Goal: Understand process/instructions: Learn how to perform a task or action

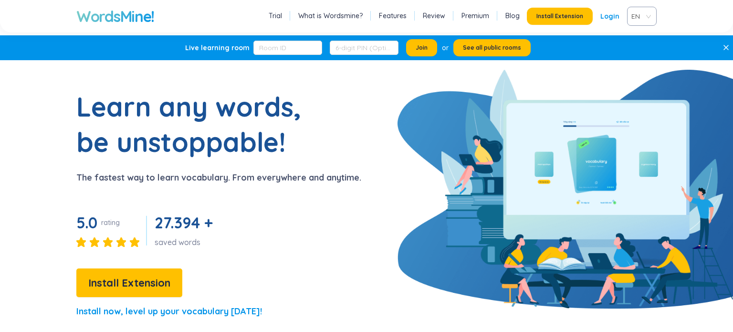
click at [609, 15] on link "Login" at bounding box center [609, 16] width 19 height 17
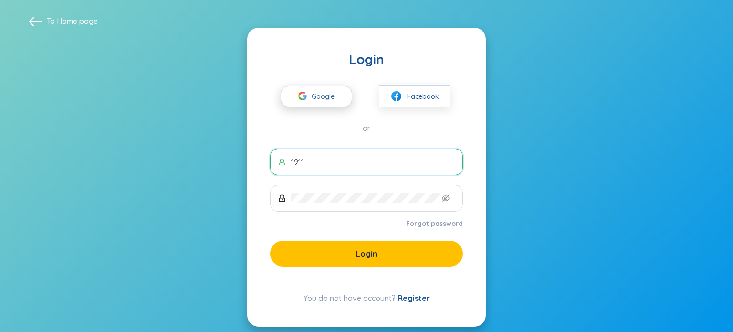
type input "1911"
click at [319, 94] on span "Google" at bounding box center [326, 96] width 28 height 20
click at [366, 165] on input "1911" at bounding box center [373, 162] width 164 height 11
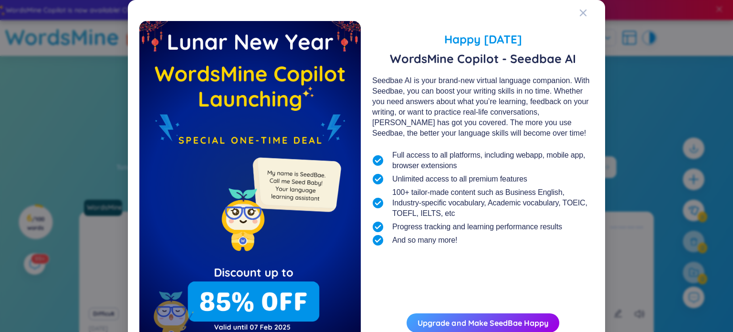
scroll to position [51, 0]
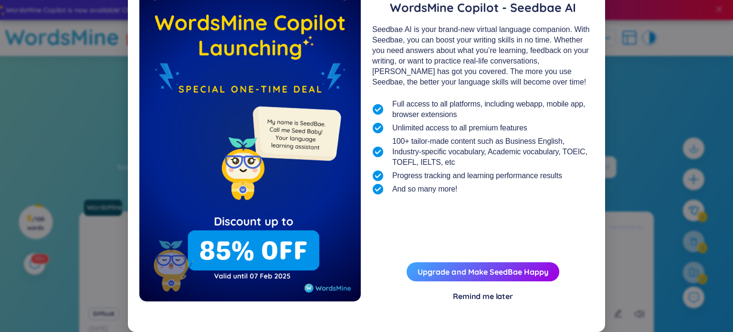
click at [462, 296] on div "Remind me later" at bounding box center [483, 296] width 60 height 11
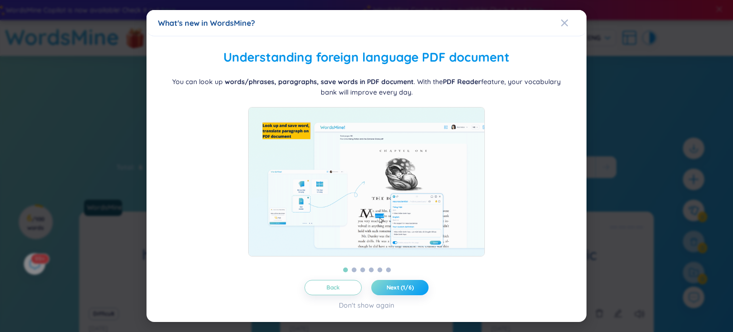
click at [397, 291] on span "Next (1/6)" at bounding box center [400, 288] width 27 height 8
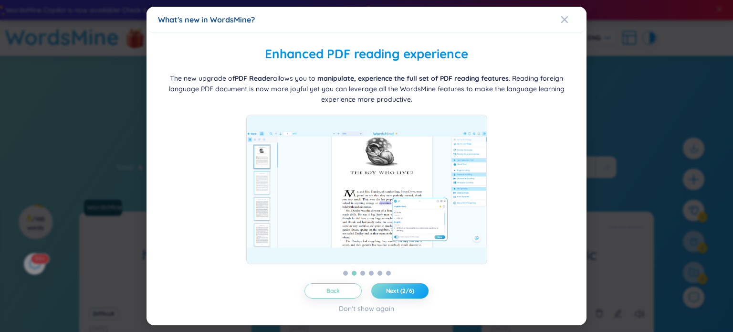
click at [394, 295] on button "Next (2/6)" at bounding box center [399, 290] width 57 height 15
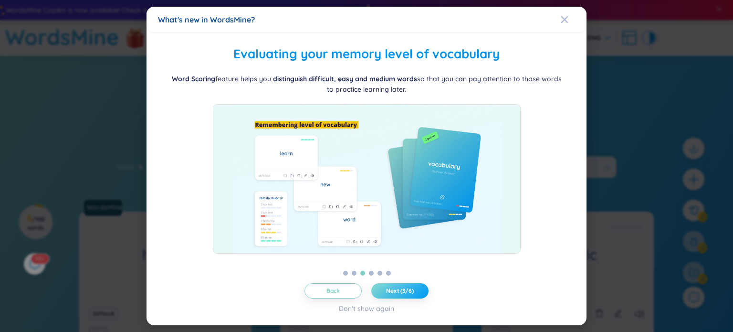
click at [393, 293] on span "Next (3/6)" at bounding box center [400, 291] width 28 height 8
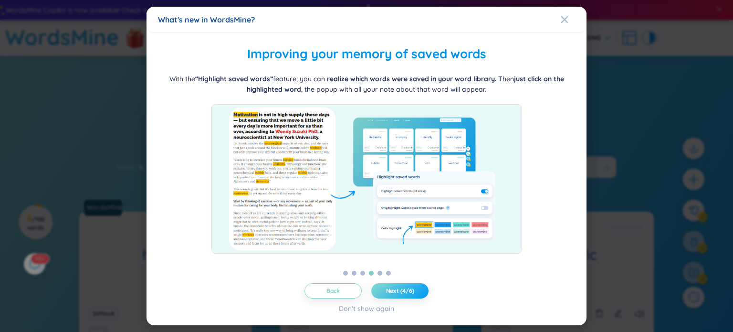
click at [393, 293] on span "Next (4/6)" at bounding box center [400, 291] width 28 height 8
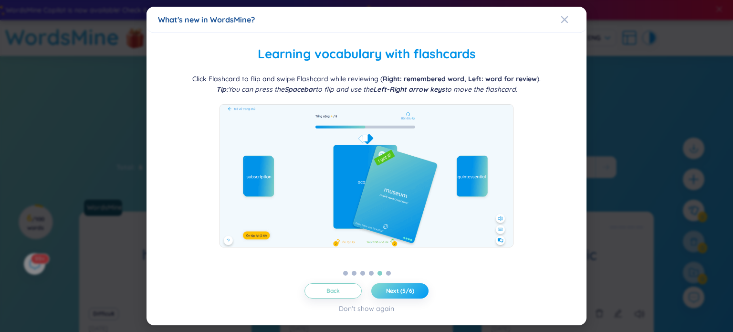
click at [393, 293] on span "Next (5/6)" at bounding box center [400, 291] width 28 height 8
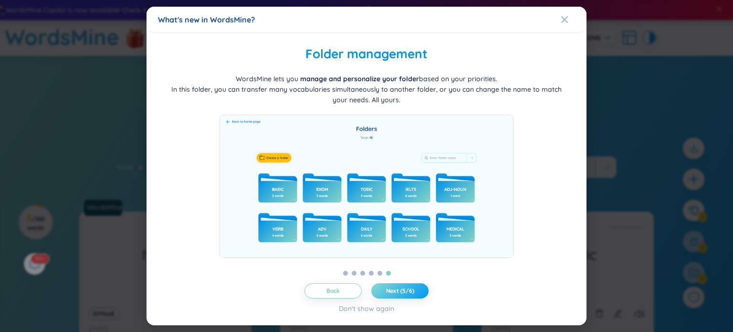
click at [393, 293] on span "Next (5/6)" at bounding box center [400, 291] width 28 height 8
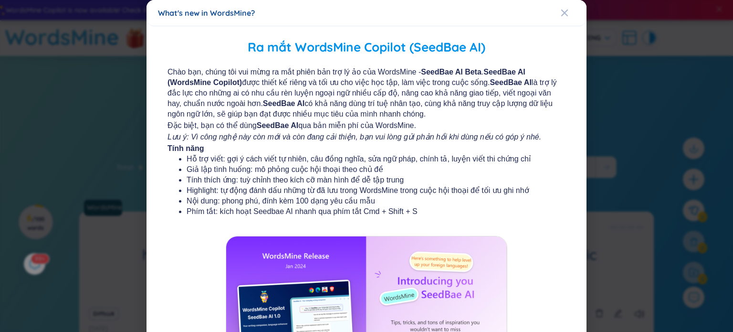
scroll to position [114, 0]
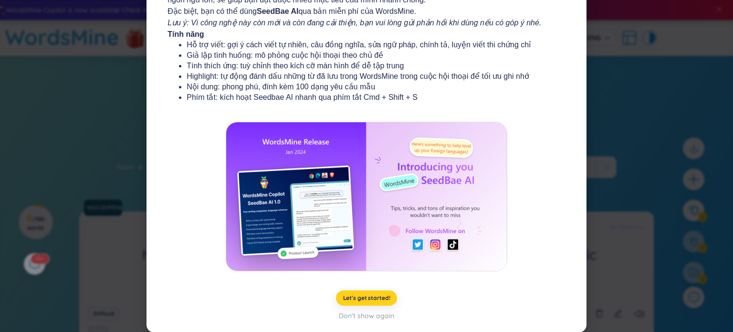
click at [373, 292] on button "Let's get started!" at bounding box center [367, 297] width 62 height 15
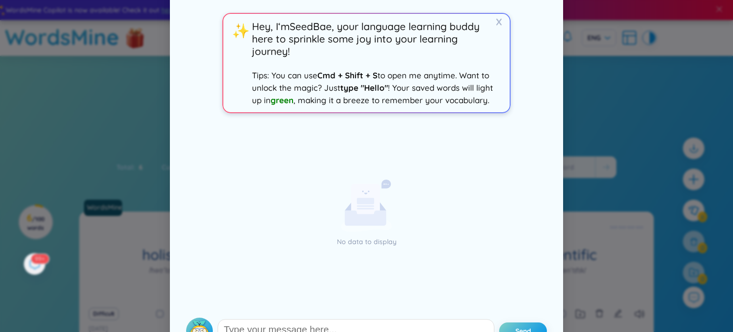
scroll to position [63, 0]
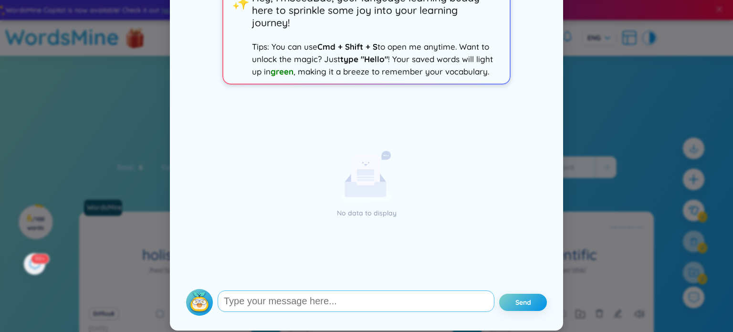
click at [400, 297] on textarea at bounding box center [356, 300] width 277 height 21
click at [284, 303] on textarea "Hello, I am MOqadasa" at bounding box center [356, 301] width 277 height 21
click at [325, 304] on textarea "Hello, I am Moqadasa" at bounding box center [356, 301] width 277 height 21
type textarea "Hello, I am Moqadasa and I am excited to learn from you."
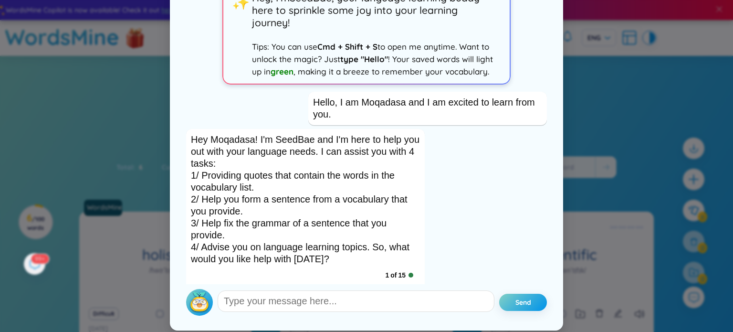
scroll to position [9, 0]
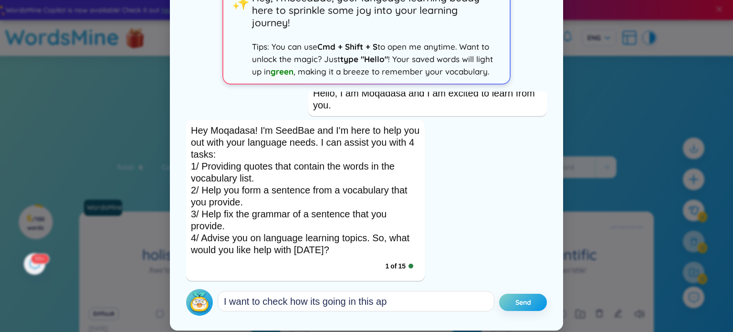
type textarea "I want to check how its going in this app"
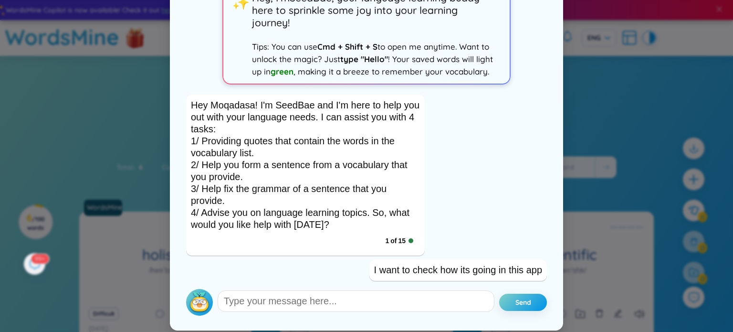
scroll to position [92, 0]
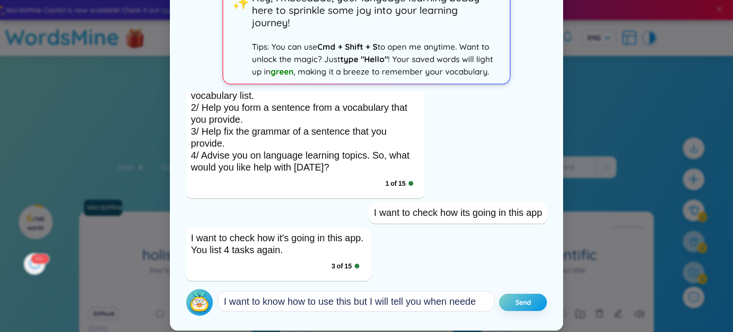
type textarea "I want to know how to use this but I will tell you when needed"
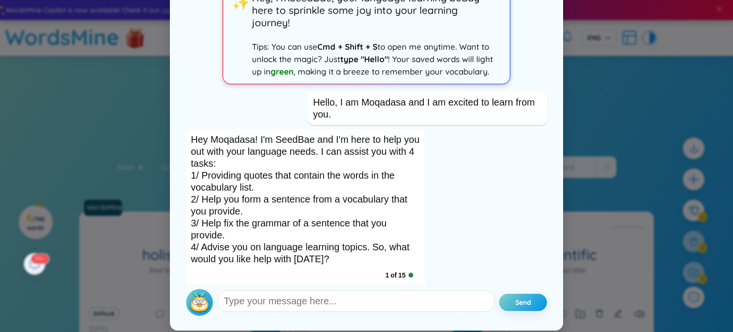
scroll to position [0, 0]
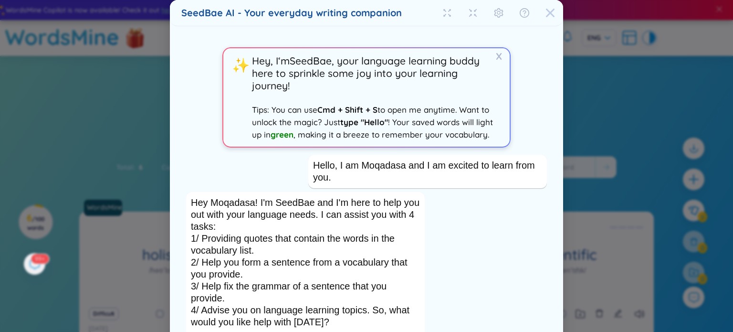
click at [546, 14] on icon "Close" at bounding box center [551, 13] width 10 height 10
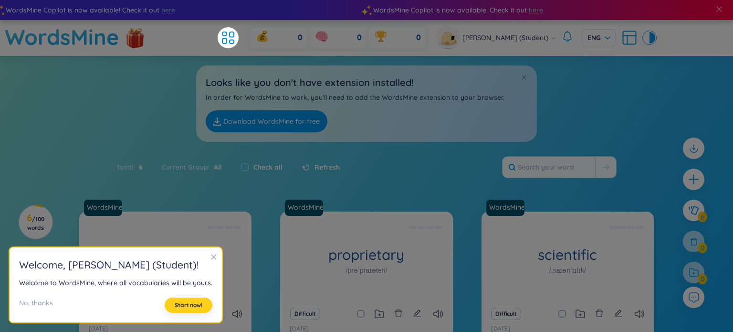
click at [182, 307] on span "Start now!" at bounding box center [189, 305] width 28 height 8
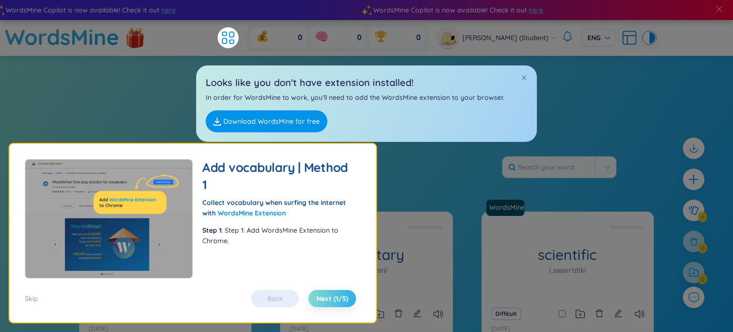
click at [324, 295] on span "Next (1/5)" at bounding box center [332, 299] width 32 height 10
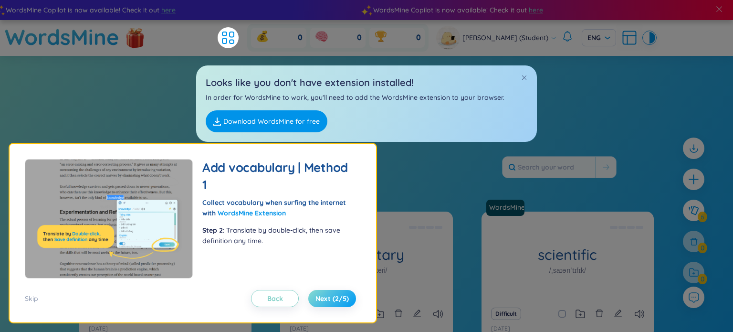
click at [327, 298] on span "Next (2/5)" at bounding box center [332, 299] width 33 height 10
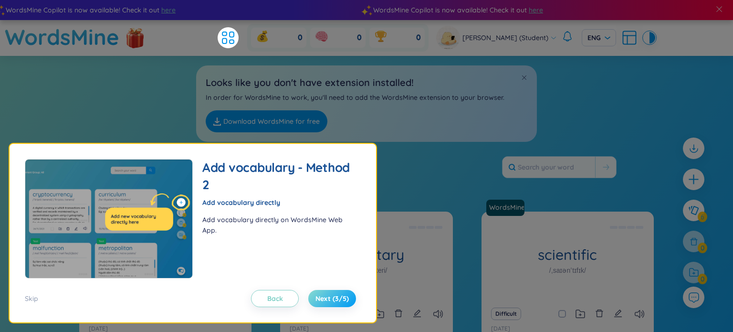
click at [327, 300] on span "Next (3/5)" at bounding box center [332, 299] width 33 height 10
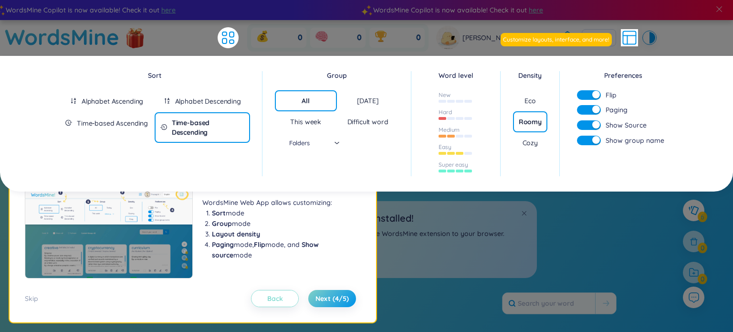
click at [281, 297] on span "Back" at bounding box center [275, 299] width 16 height 10
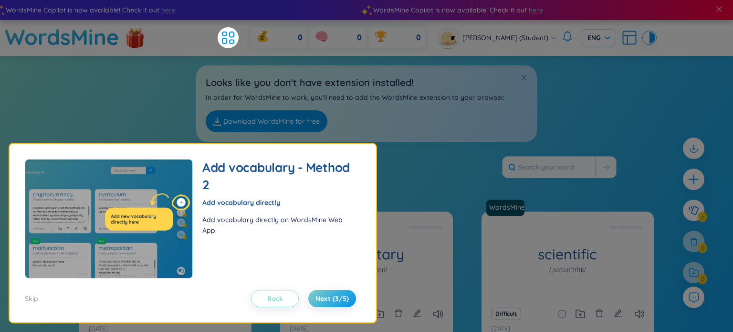
click at [281, 297] on span "Back" at bounding box center [275, 299] width 16 height 10
click at [280, 298] on span "Back" at bounding box center [275, 299] width 16 height 10
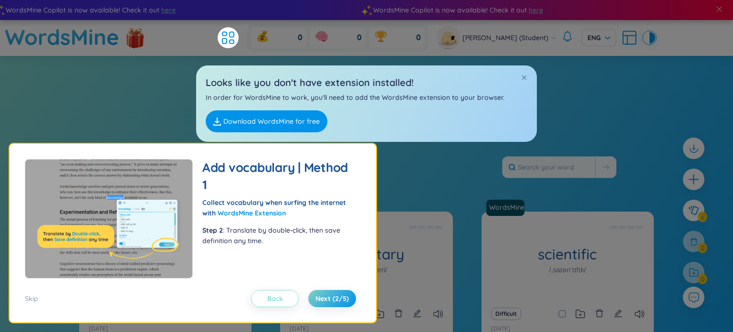
click at [275, 298] on span "Back" at bounding box center [275, 299] width 16 height 10
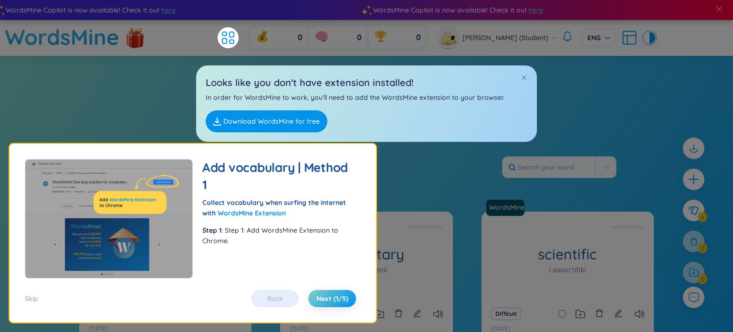
click at [273, 297] on div "Back Next (1/5)" at bounding box center [303, 298] width 115 height 17
click at [338, 297] on span "Next (1/5)" at bounding box center [332, 299] width 32 height 10
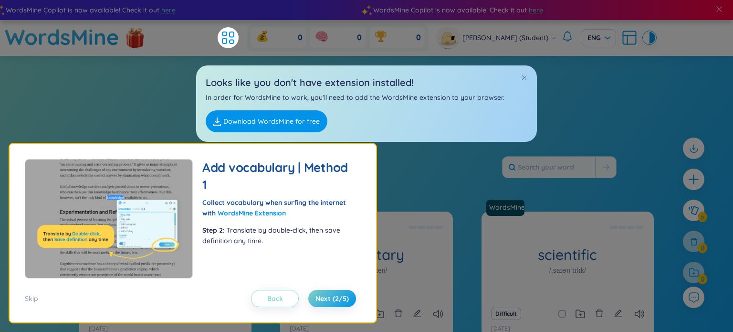
click at [291, 299] on button "Back" at bounding box center [275, 298] width 48 height 17
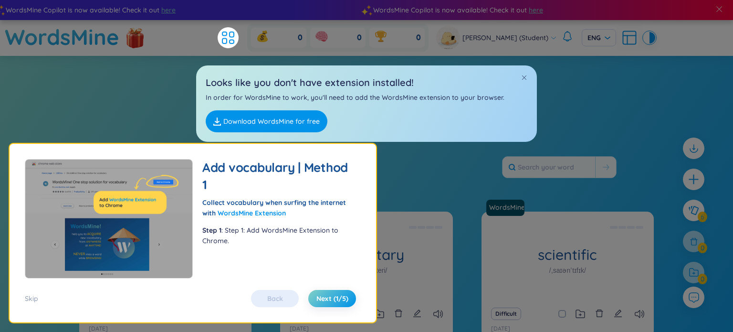
click at [332, 288] on div "Skip Back Next (1/5)" at bounding box center [193, 292] width 336 height 29
click at [337, 297] on span "Next (1/5)" at bounding box center [332, 299] width 32 height 10
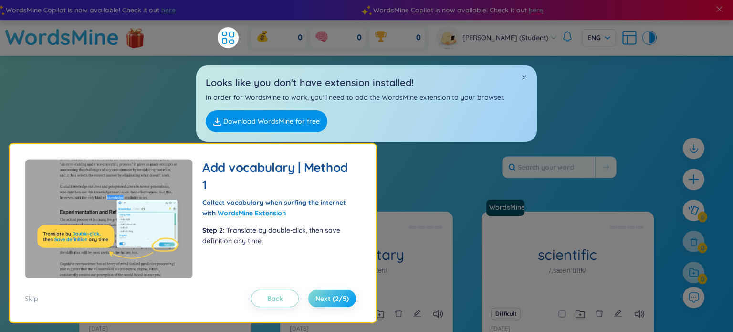
click at [337, 297] on span "Next (2/5)" at bounding box center [332, 299] width 33 height 10
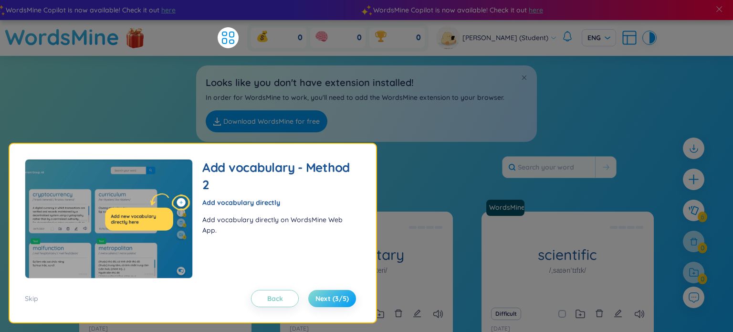
click at [337, 297] on span "Next (3/5)" at bounding box center [332, 299] width 33 height 10
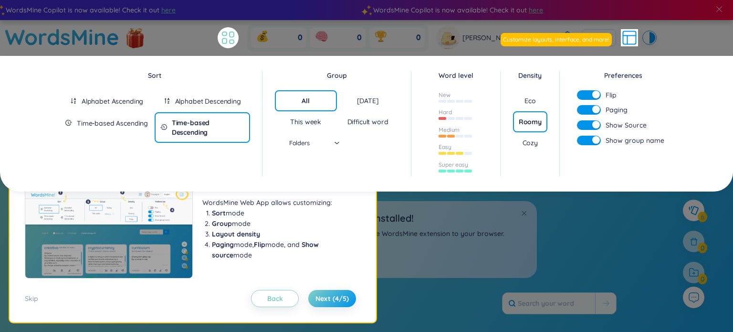
click at [229, 42] on icon at bounding box center [228, 37] width 17 height 17
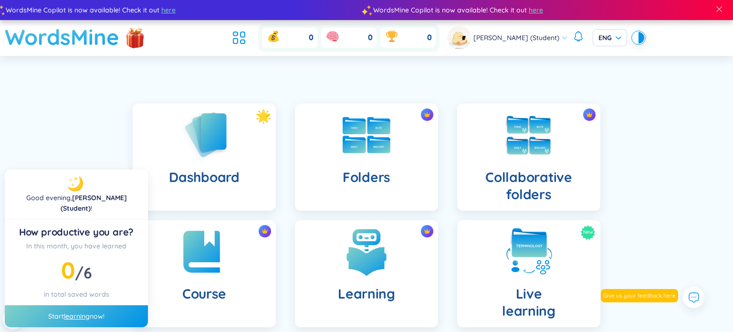
click at [78, 45] on h1 "WordsMine" at bounding box center [62, 37] width 115 height 34
